Goal: Check status: Check status

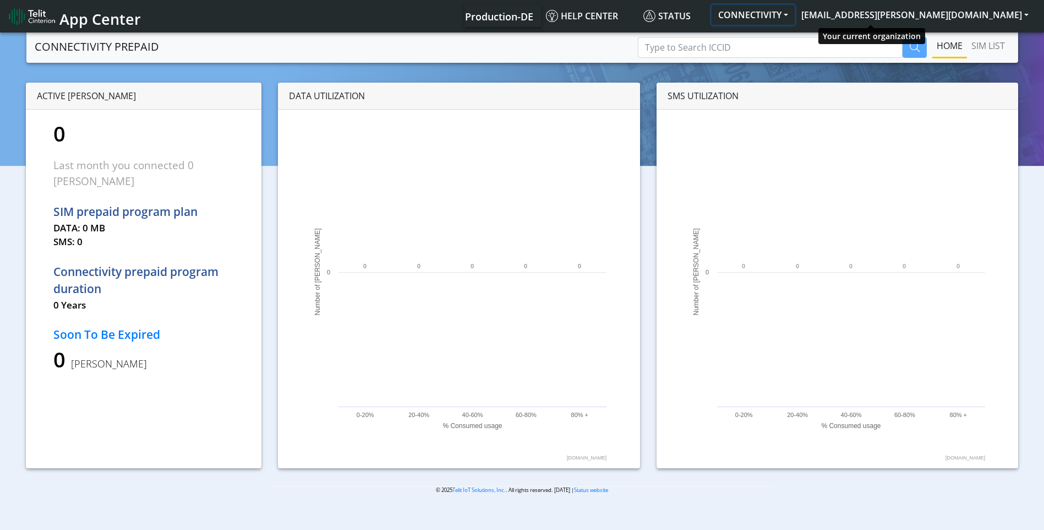
click at [795, 16] on button "CONNECTIVITY" at bounding box center [753, 15] width 83 height 20
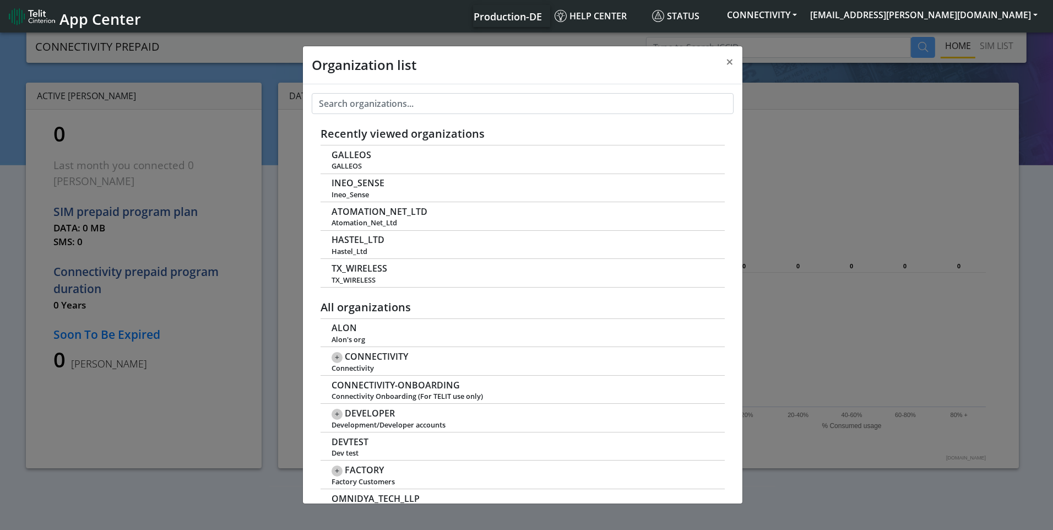
scroll to position [4, 0]
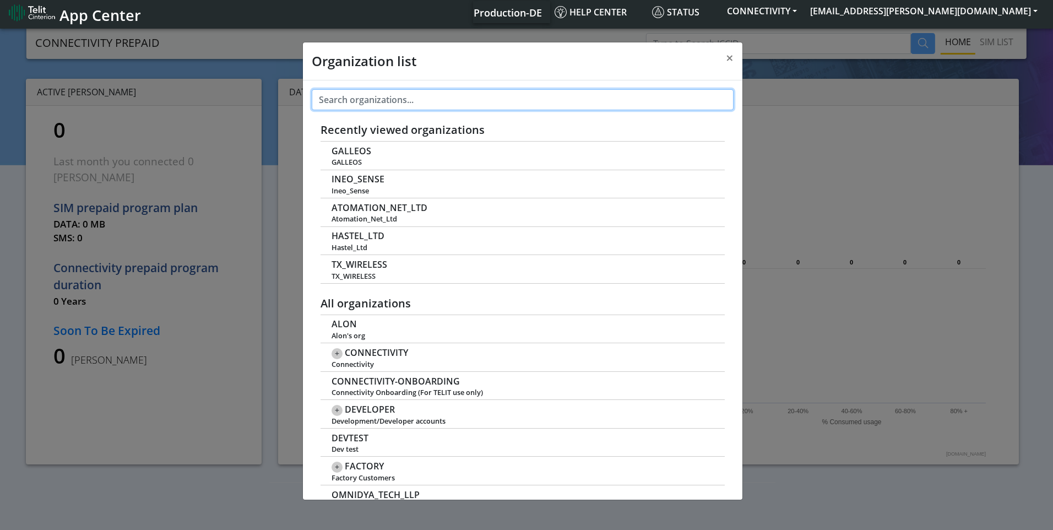
click at [475, 106] on input "text" at bounding box center [523, 99] width 422 height 21
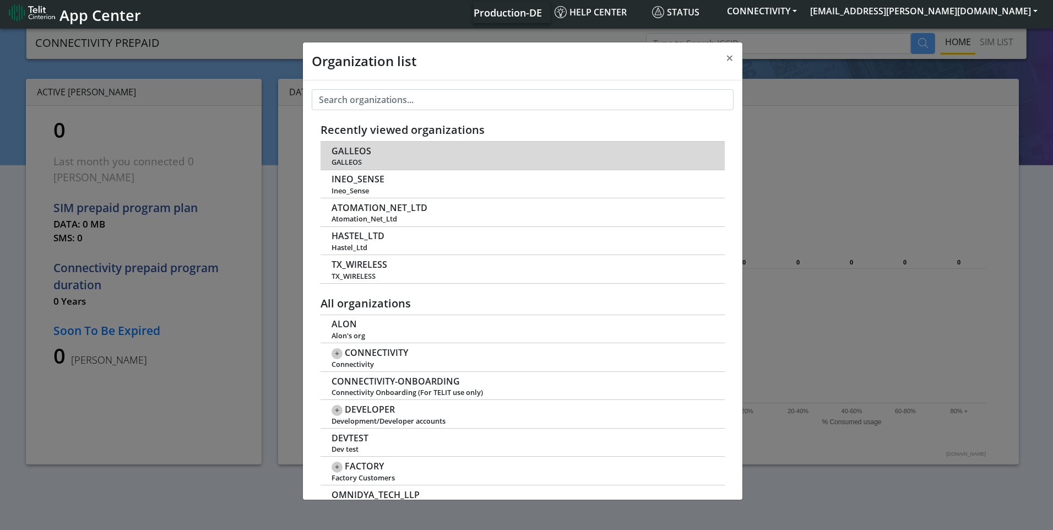
click at [344, 152] on span "GALLEOS" at bounding box center [351, 151] width 40 height 10
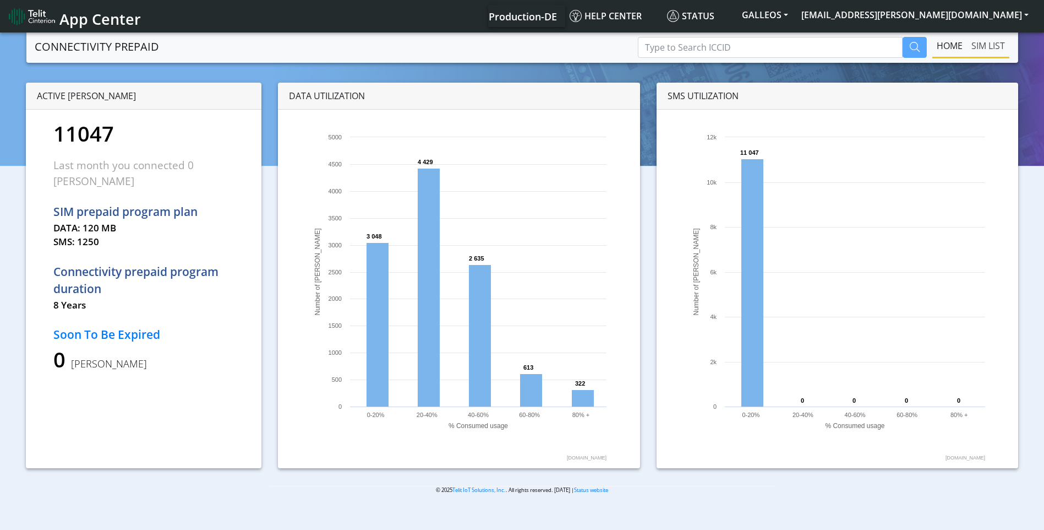
drag, startPoint x: 989, startPoint y: 48, endPoint x: 982, endPoint y: 49, distance: 7.2
click at [989, 48] on link "SIM LIST" at bounding box center [988, 46] width 42 height 22
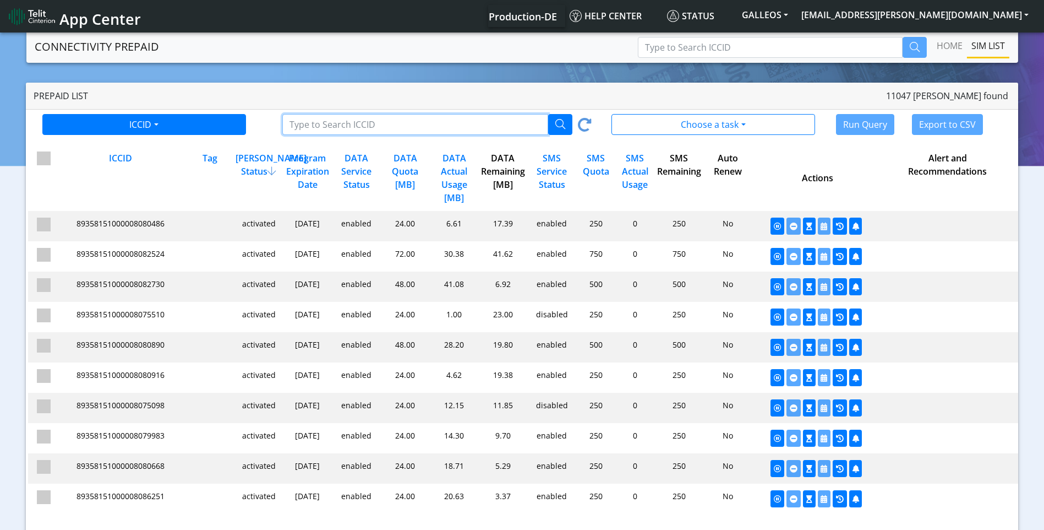
click at [436, 128] on input "Type to Search ICCID/Tag" at bounding box center [415, 124] width 266 height 21
paste input "89358151000008094032"
type input "89358151000008094032"
click at [554, 130] on button "button" at bounding box center [560, 124] width 24 height 21
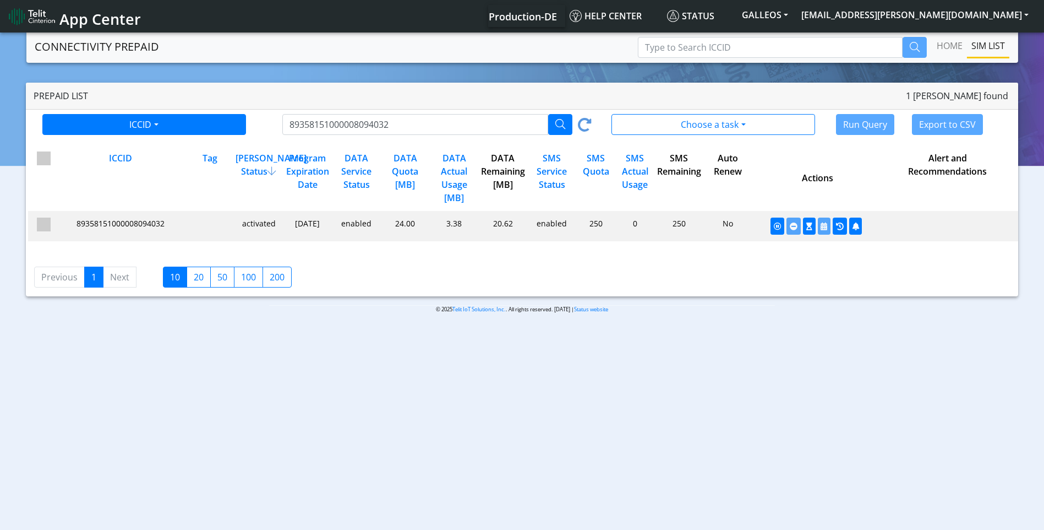
drag, startPoint x: 448, startPoint y: 224, endPoint x: 462, endPoint y: 222, distance: 14.4
click at [462, 222] on div "3.38" at bounding box center [453, 225] width 49 height 17
click at [121, 224] on span "89358151000008094032" at bounding box center [121, 223] width 88 height 10
click at [266, 224] on div "activated" at bounding box center [257, 225] width 49 height 17
click at [80, 225] on span "89358151000008094032" at bounding box center [121, 223] width 88 height 10
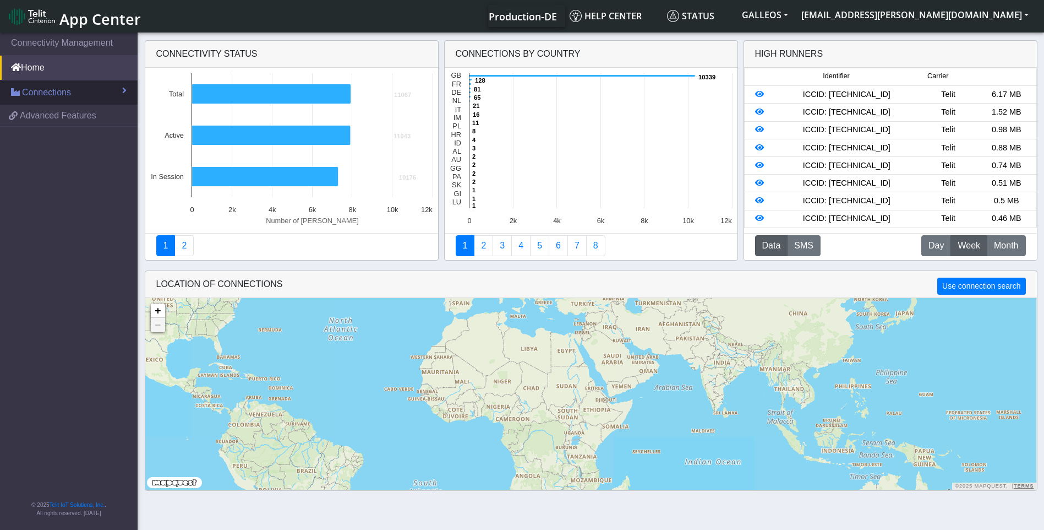
click at [94, 100] on link "Connections" at bounding box center [69, 92] width 138 height 24
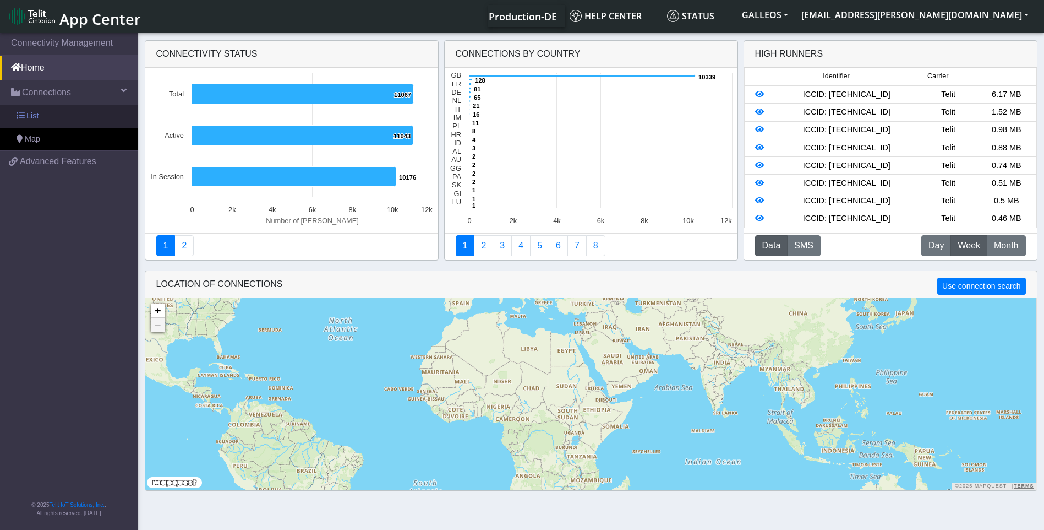
click at [77, 118] on link "List" at bounding box center [69, 116] width 138 height 23
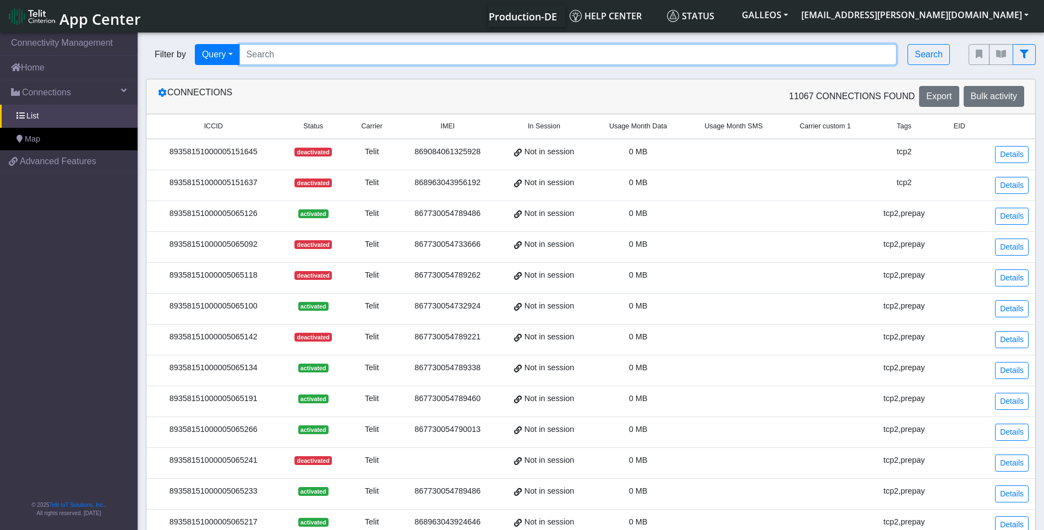
click at [324, 50] on input "Search..." at bounding box center [568, 54] width 658 height 21
paste input "89358151000008094032"
type input "89358151000008094032"
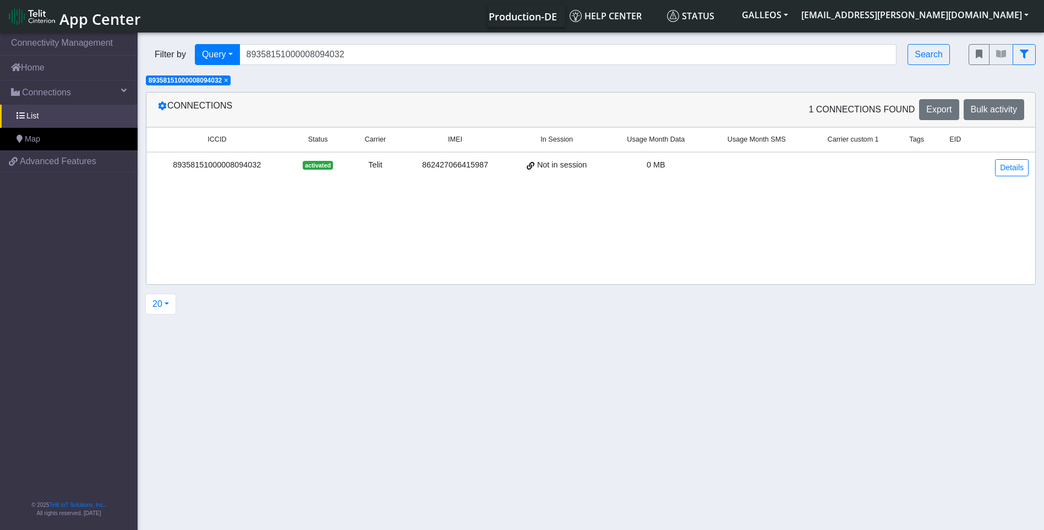
click at [246, 162] on div "89358151000008094032" at bounding box center [217, 165] width 128 height 12
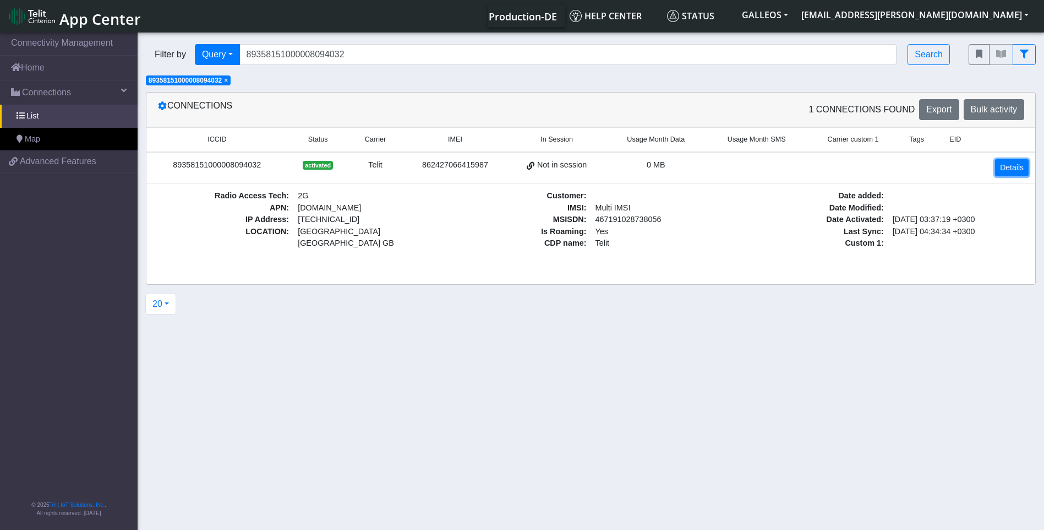
click at [1004, 171] on link "Details" at bounding box center [1012, 167] width 34 height 17
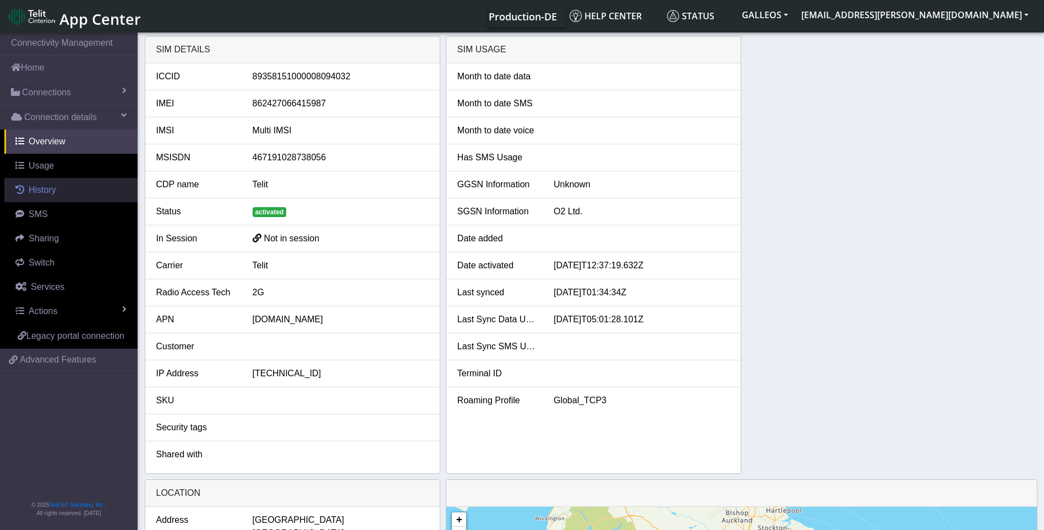
click at [53, 194] on span "History" at bounding box center [43, 189] width 28 height 9
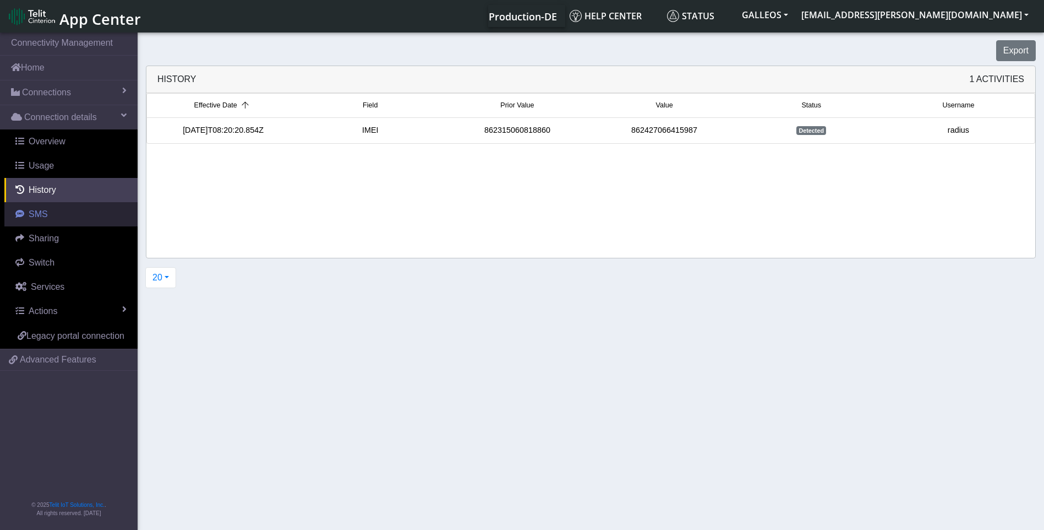
click at [45, 214] on span "SMS" at bounding box center [38, 213] width 19 height 9
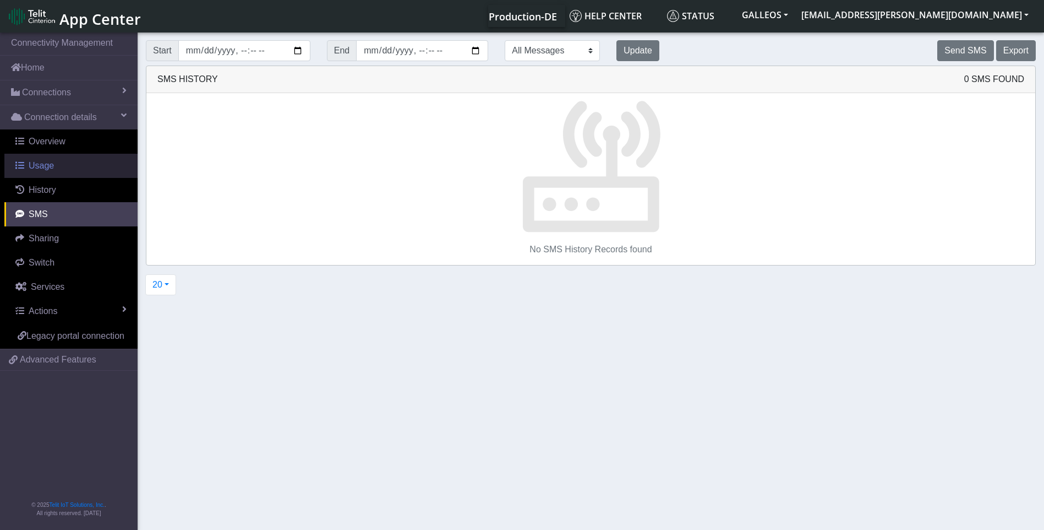
click at [45, 163] on span "Usage" at bounding box center [41, 165] width 25 height 9
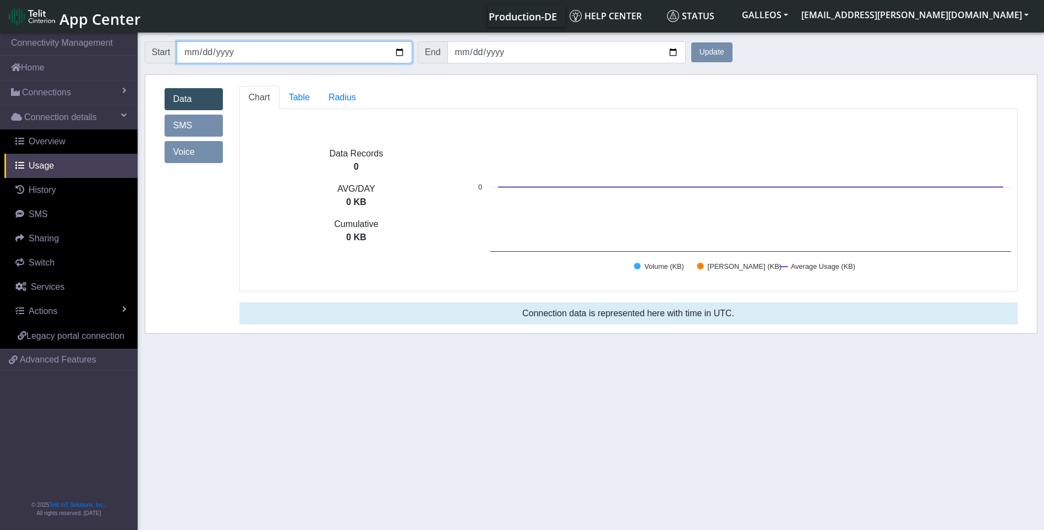
click at [402, 52] on input "2025-08-29" at bounding box center [295, 52] width 236 height 22
click at [723, 50] on button "Update" at bounding box center [711, 52] width 41 height 20
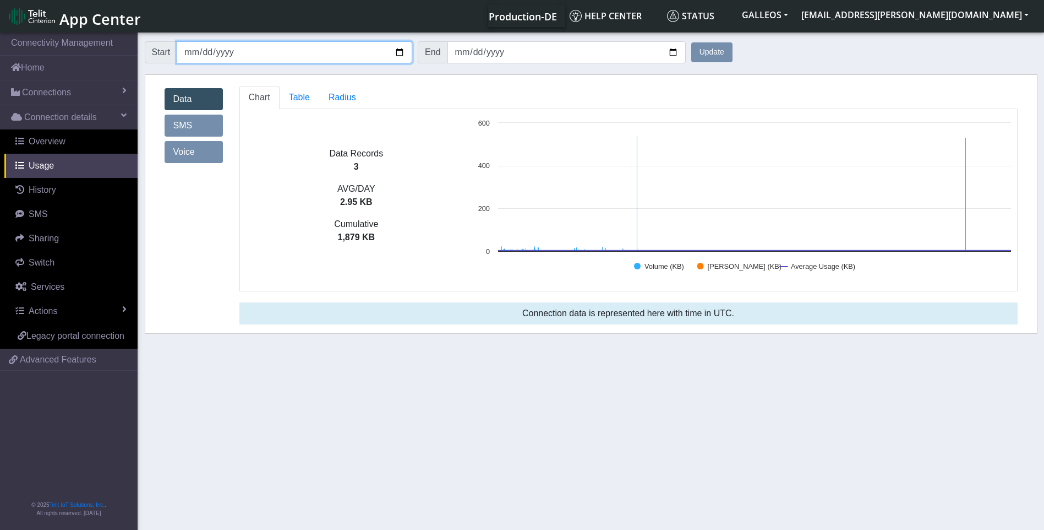
click at [401, 51] on input "2024-01-01" at bounding box center [295, 52] width 236 height 22
type input "2023-01-01"
click at [714, 61] on button "Update" at bounding box center [711, 52] width 41 height 20
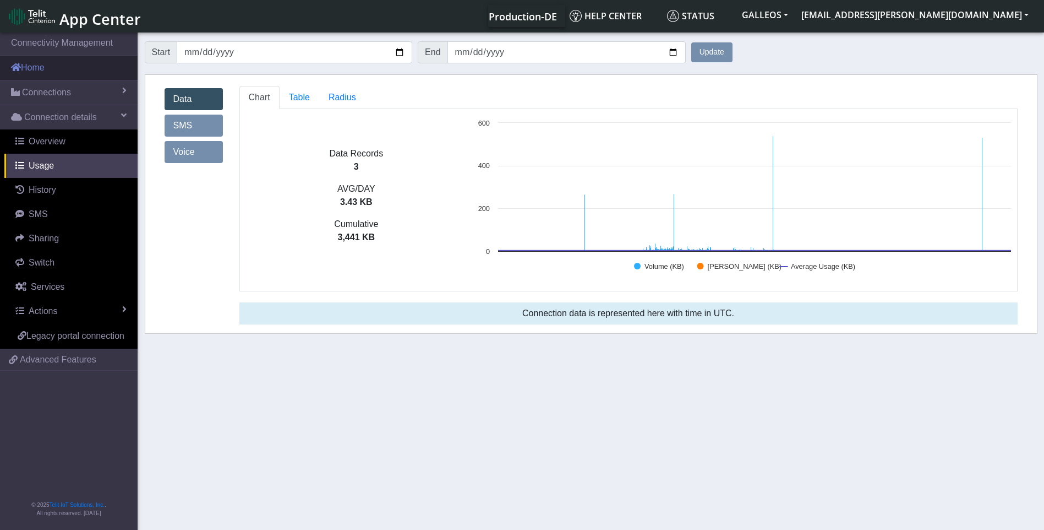
click at [39, 70] on link "Home" at bounding box center [69, 68] width 138 height 24
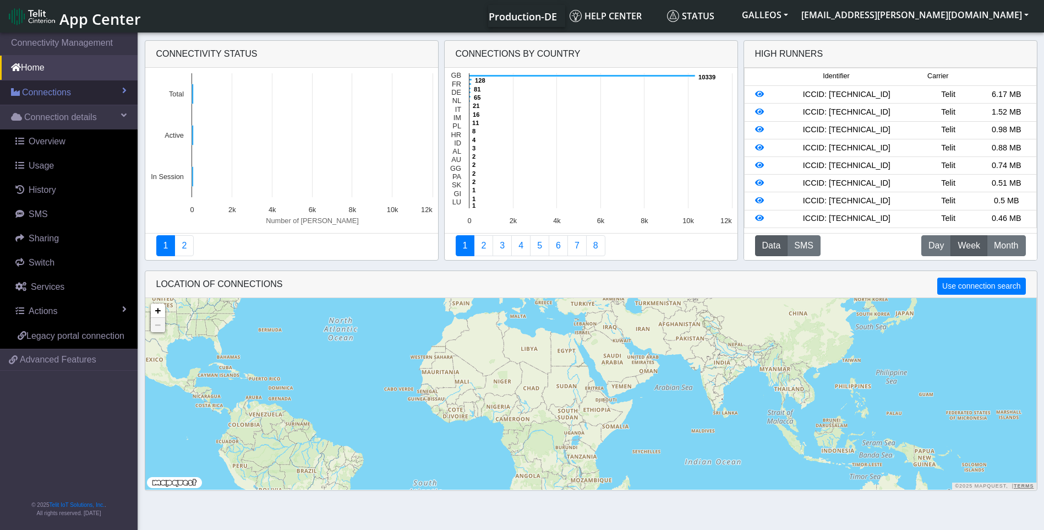
click at [49, 91] on span "Connections" at bounding box center [46, 92] width 49 height 13
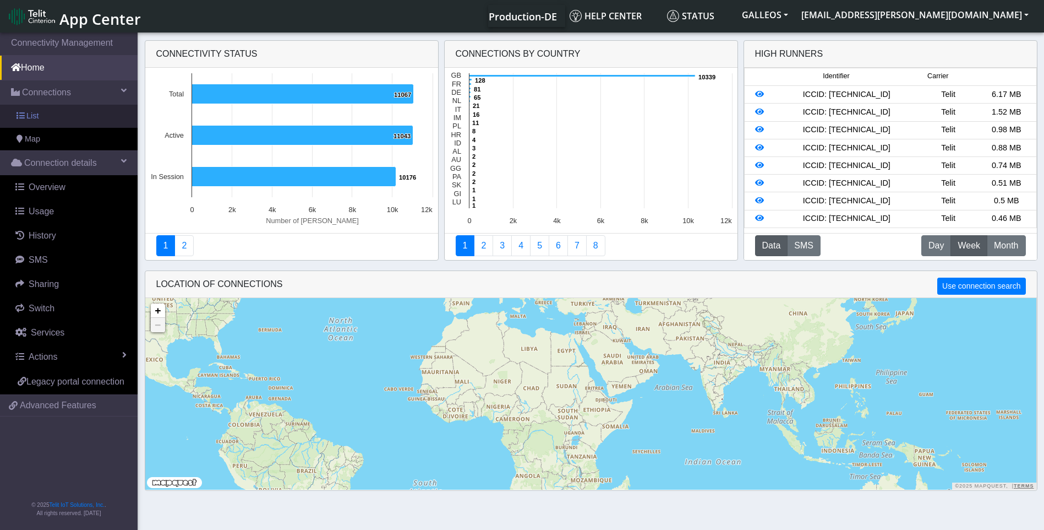
click at [46, 120] on link "List" at bounding box center [69, 116] width 138 height 23
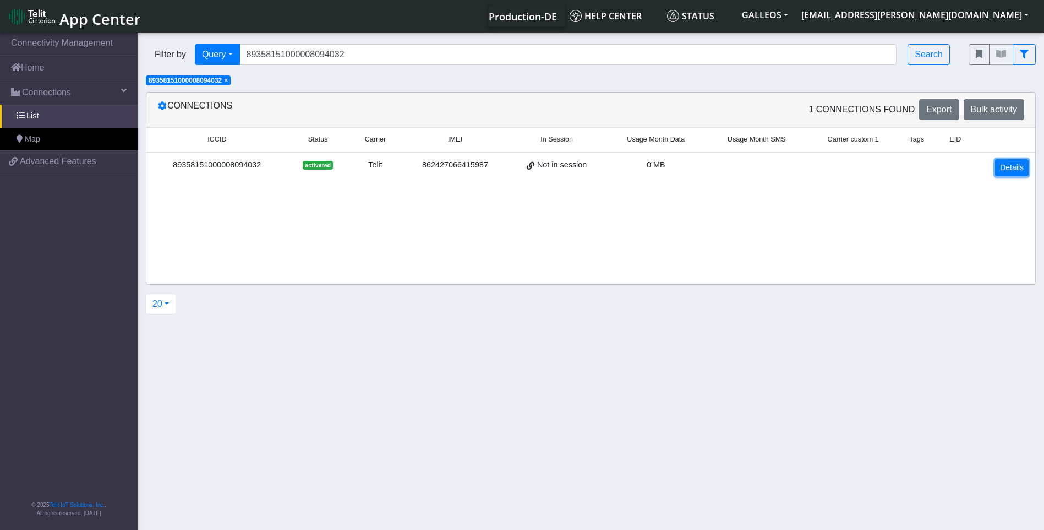
click at [1014, 173] on link "Details" at bounding box center [1012, 167] width 34 height 17
